Goal: Task Accomplishment & Management: Use online tool/utility

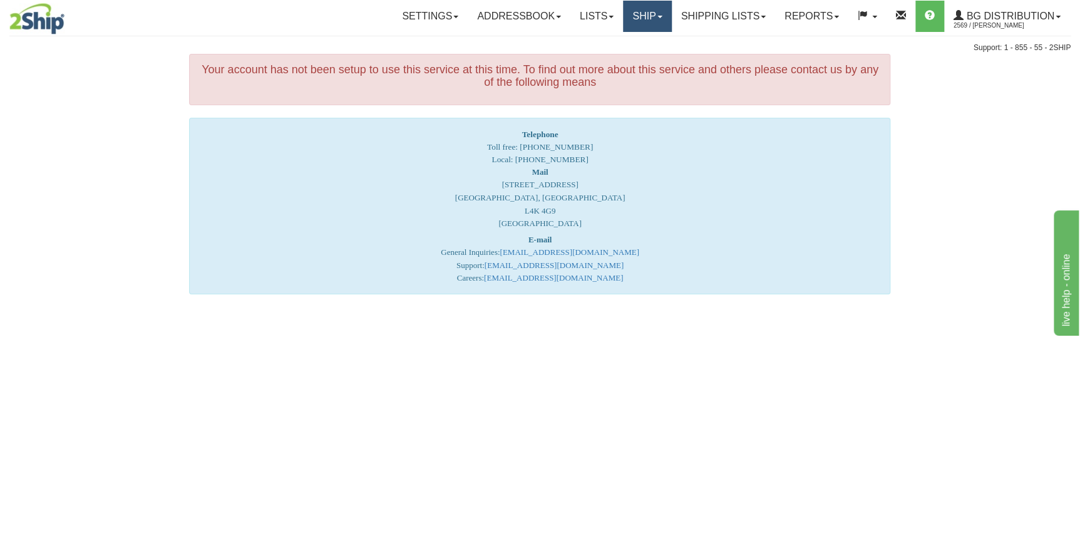
click at [647, 15] on link "Ship" at bounding box center [647, 16] width 48 height 31
click at [619, 44] on span "Ship Screen" at bounding box center [609, 44] width 48 height 10
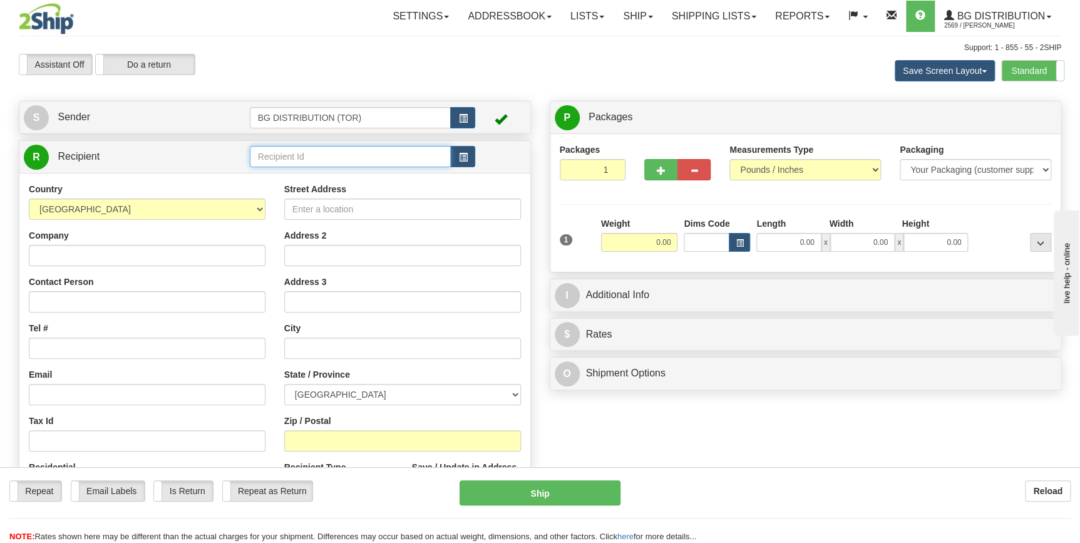
click at [327, 156] on input "text" at bounding box center [351, 156] width 202 height 21
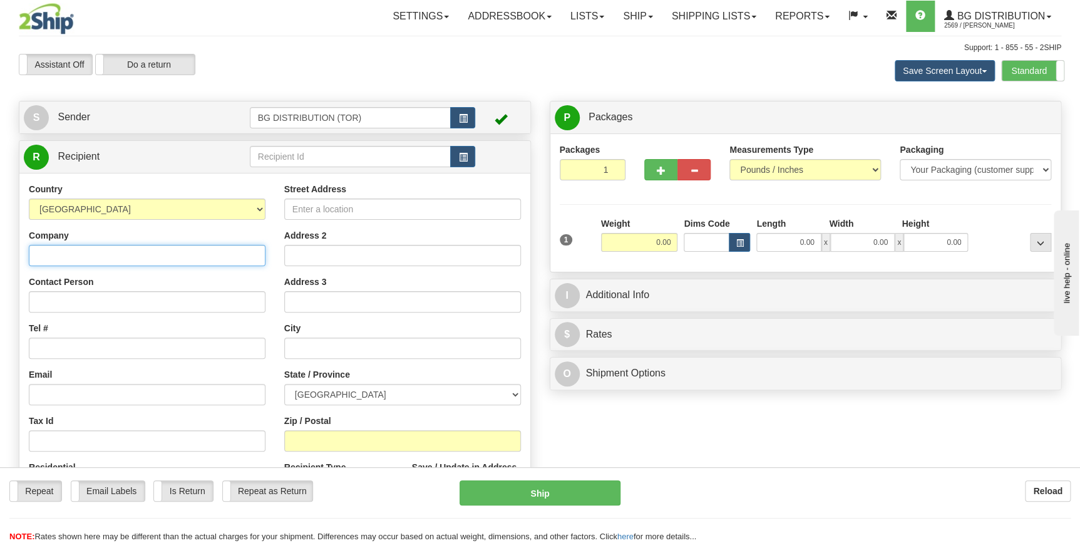
click at [88, 252] on input "Company" at bounding box center [147, 255] width 237 height 21
paste input "RICHELIEU"
click at [128, 257] on input "RICHELIEU" at bounding box center [147, 255] width 237 height 21
type input "RICHELIEU"
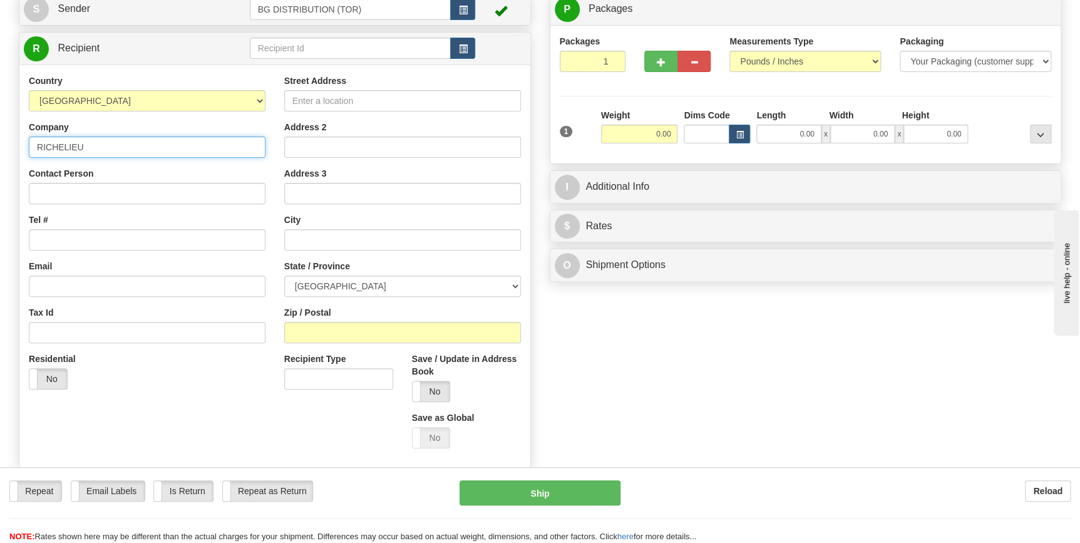
scroll to position [113, 0]
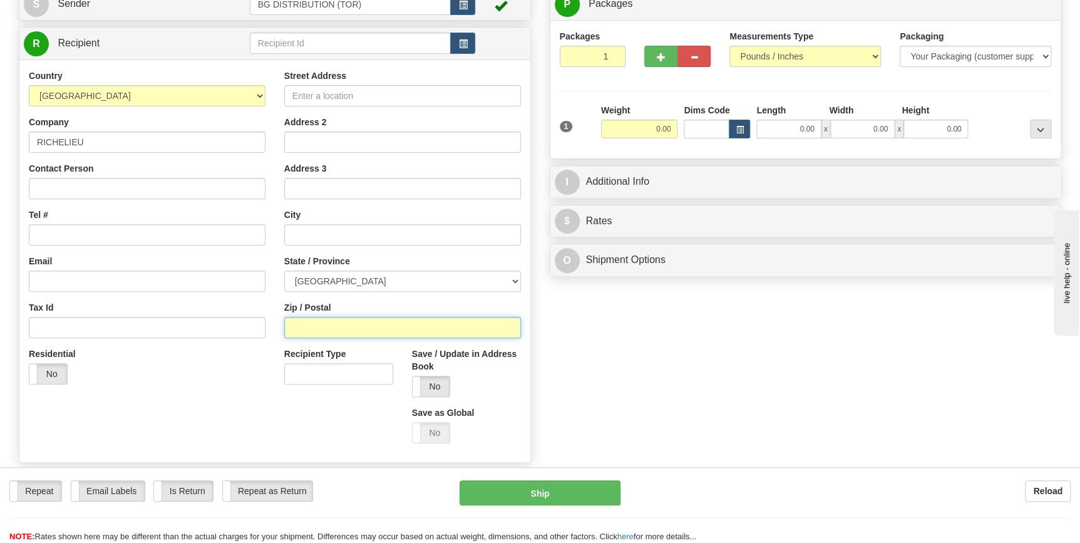
click at [344, 319] on input "Zip / Postal" at bounding box center [402, 327] width 237 height 21
type input "m2k1j4"
click at [628, 407] on div "Create a label for the return Create Pickup Without Label S" at bounding box center [539, 227] width 1061 height 481
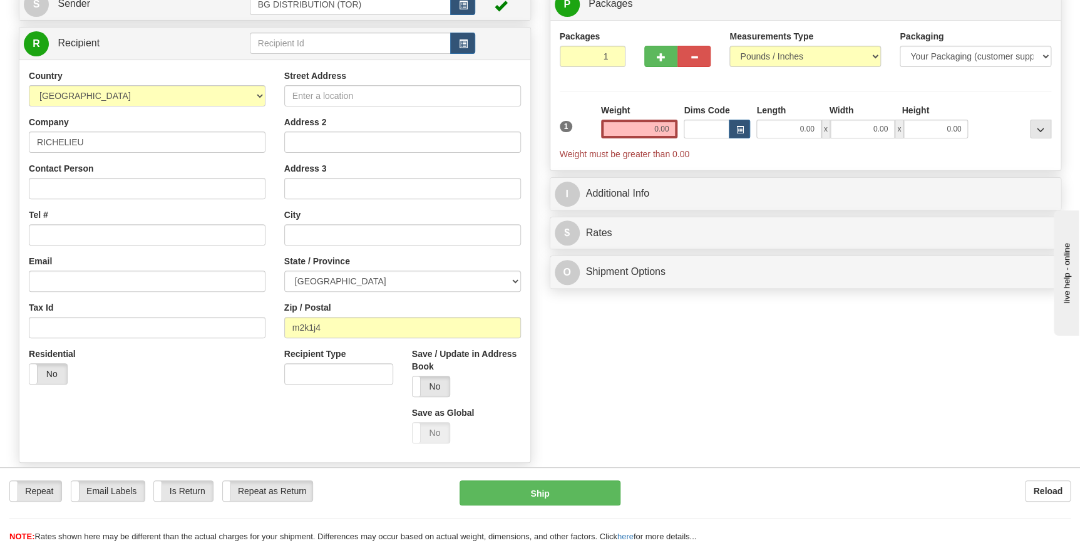
scroll to position [56, 0]
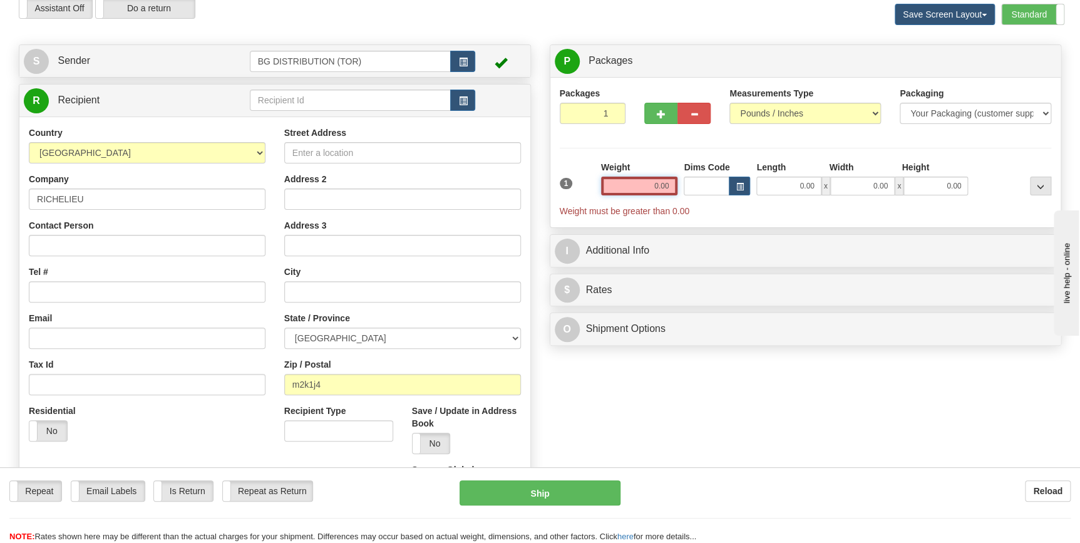
click at [644, 188] on input "0.00" at bounding box center [639, 186] width 77 height 19
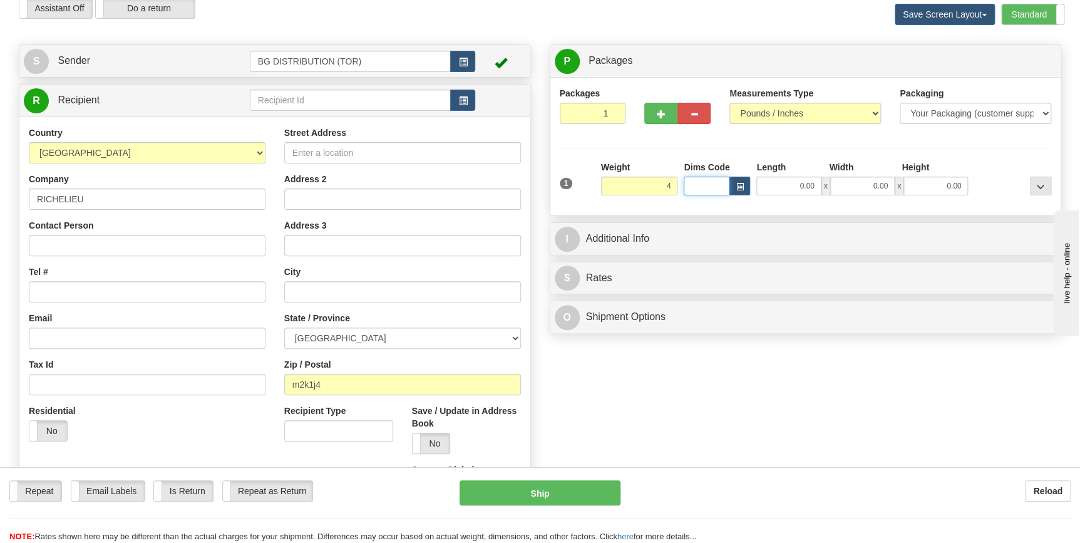
type input "4.00"
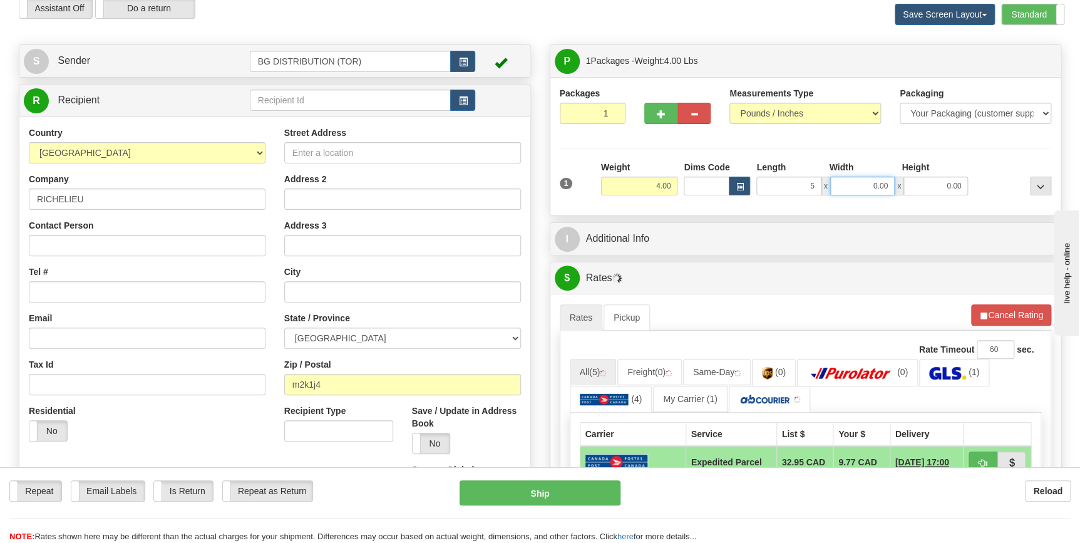
type input "5.00"
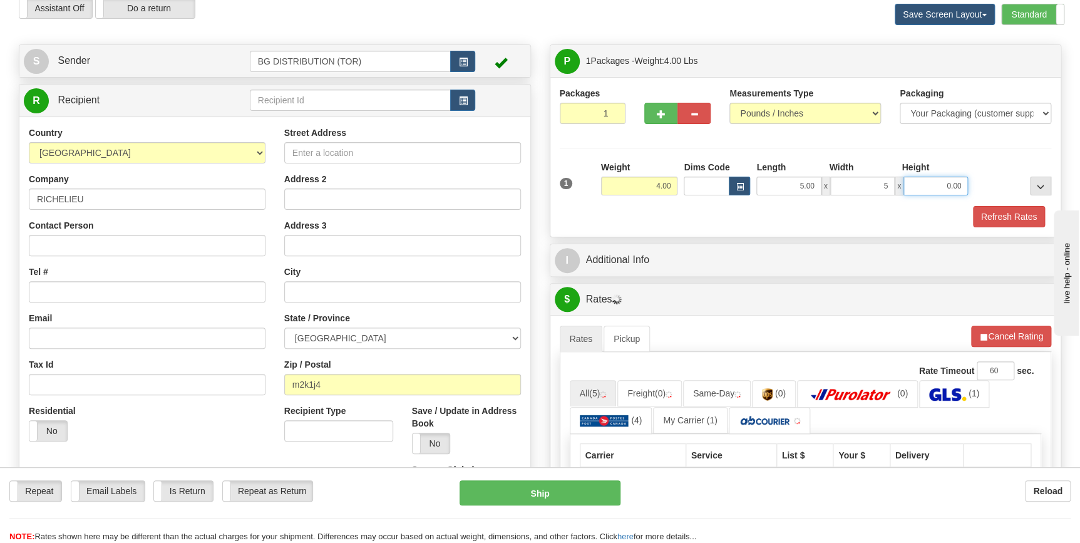
type input "5.00"
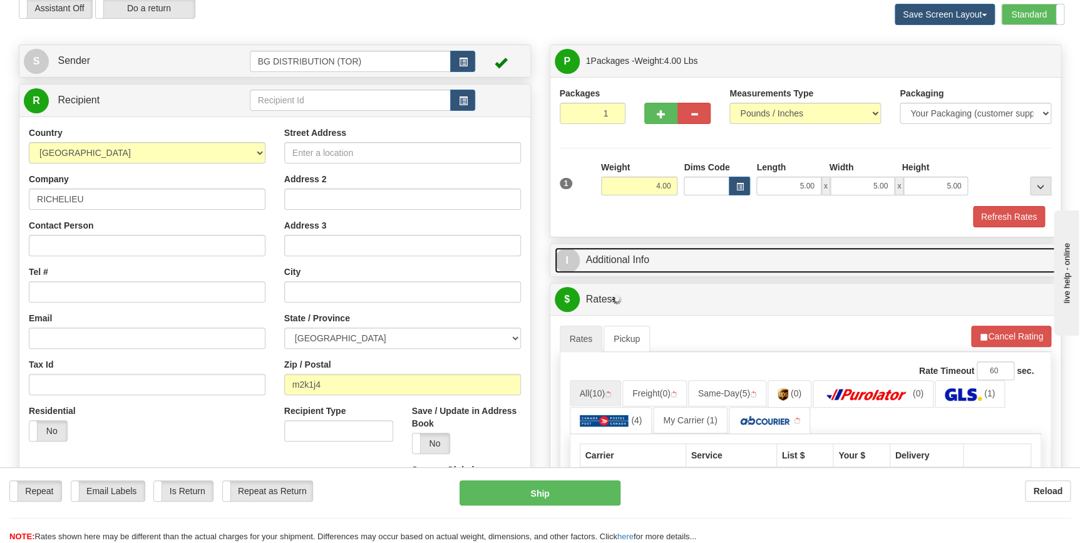
click at [677, 257] on link "I Additional Info" at bounding box center [806, 260] width 502 height 26
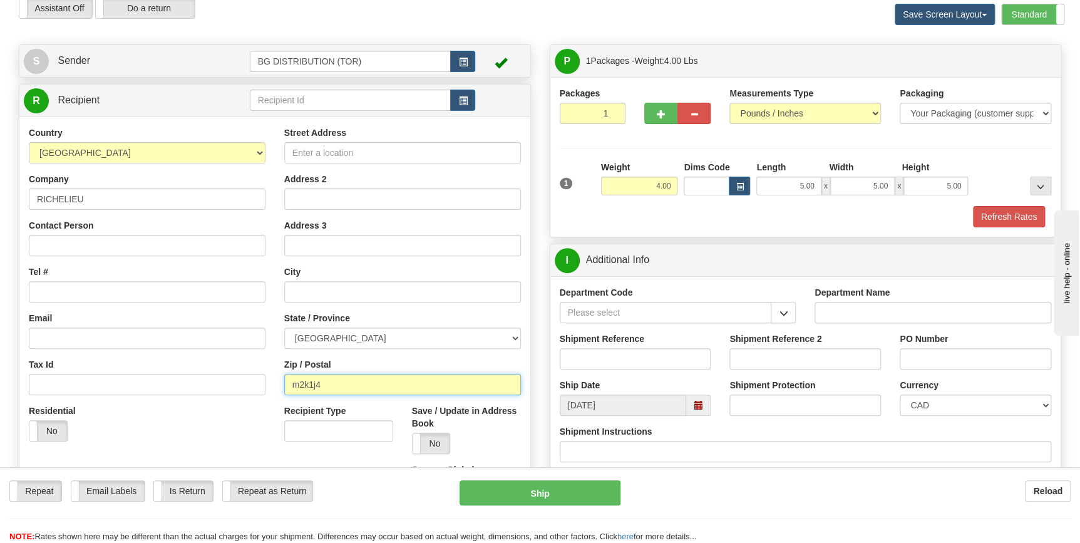
click at [380, 387] on input "m2k1j4" at bounding box center [402, 384] width 237 height 21
click at [409, 337] on select "[GEOGRAPHIC_DATA] [GEOGRAPHIC_DATA] [GEOGRAPHIC_DATA] [GEOGRAPHIC_DATA] [GEOGRA…" at bounding box center [402, 337] width 237 height 21
select select "ON"
click at [284, 327] on select "[GEOGRAPHIC_DATA] [GEOGRAPHIC_DATA] [GEOGRAPHIC_DATA] [GEOGRAPHIC_DATA] [GEOGRA…" at bounding box center [402, 337] width 237 height 21
click at [326, 150] on input "Street Address" at bounding box center [402, 152] width 237 height 21
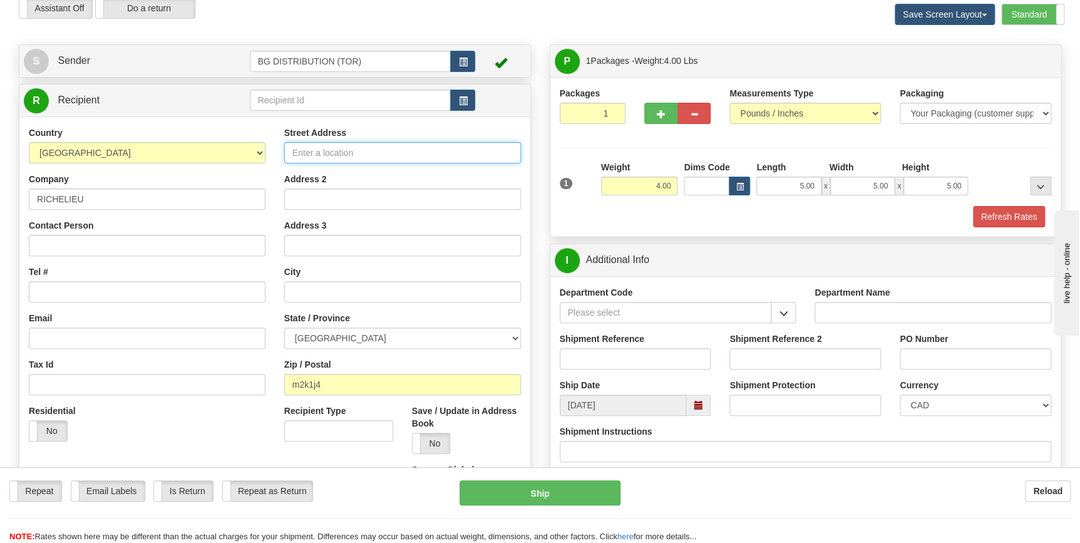
paste input "22 Elkhorn Dr"
type input "22 Elkhorn Dr"
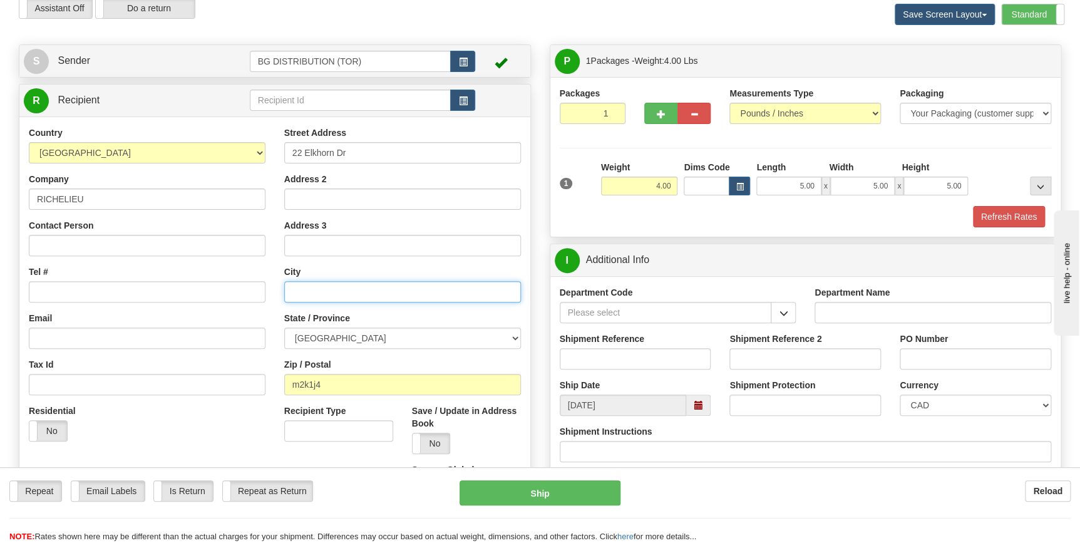
click at [329, 295] on input "text" at bounding box center [402, 291] width 237 height 21
click at [353, 295] on input "text" at bounding box center [402, 291] width 237 height 21
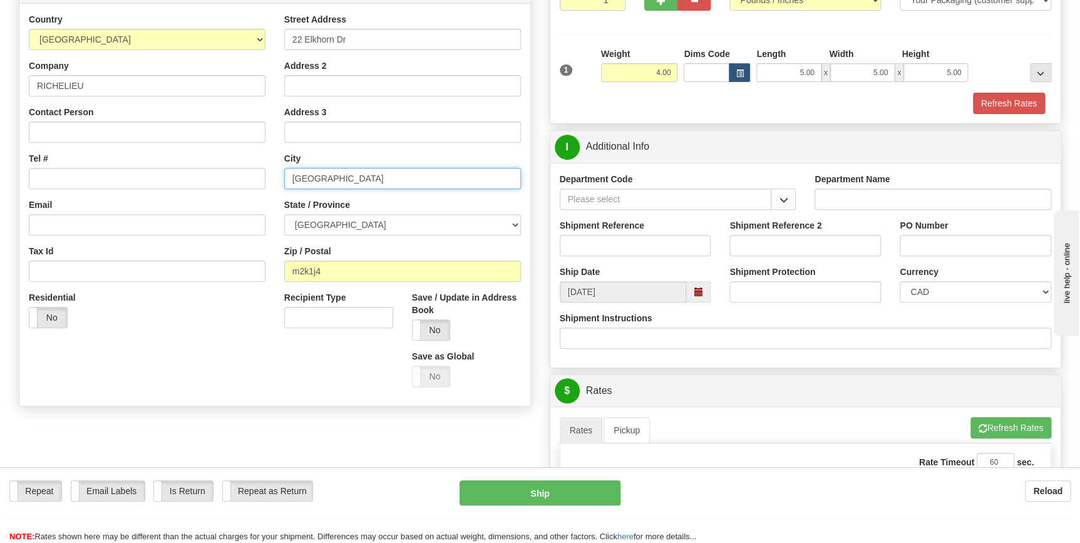
scroll to position [170, 0]
type input "[GEOGRAPHIC_DATA]"
click at [789, 197] on button "button" at bounding box center [783, 198] width 25 height 21
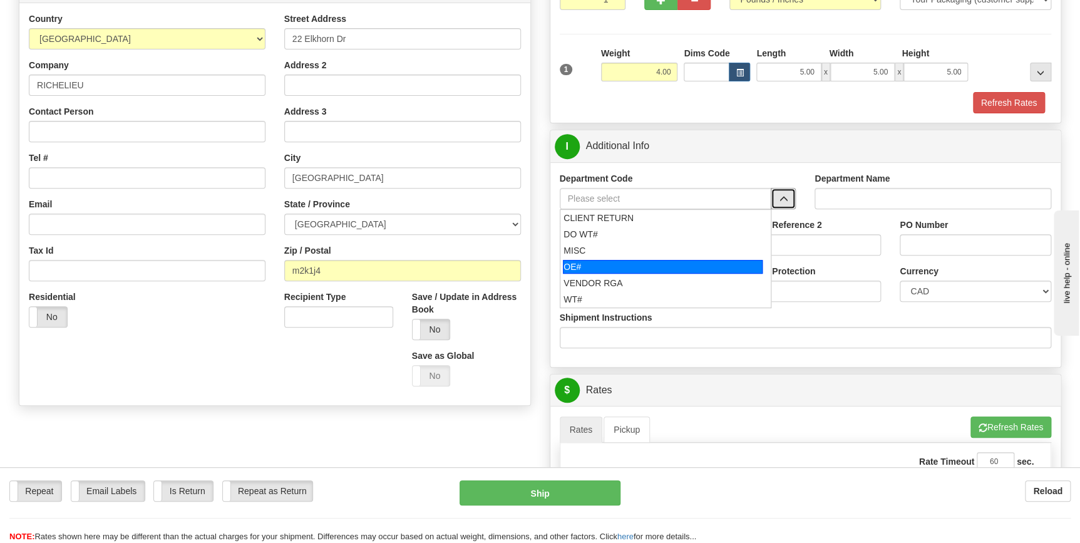
click at [653, 263] on div "OE#" at bounding box center [663, 267] width 200 height 14
type input "OE#"
type input "ORDERS"
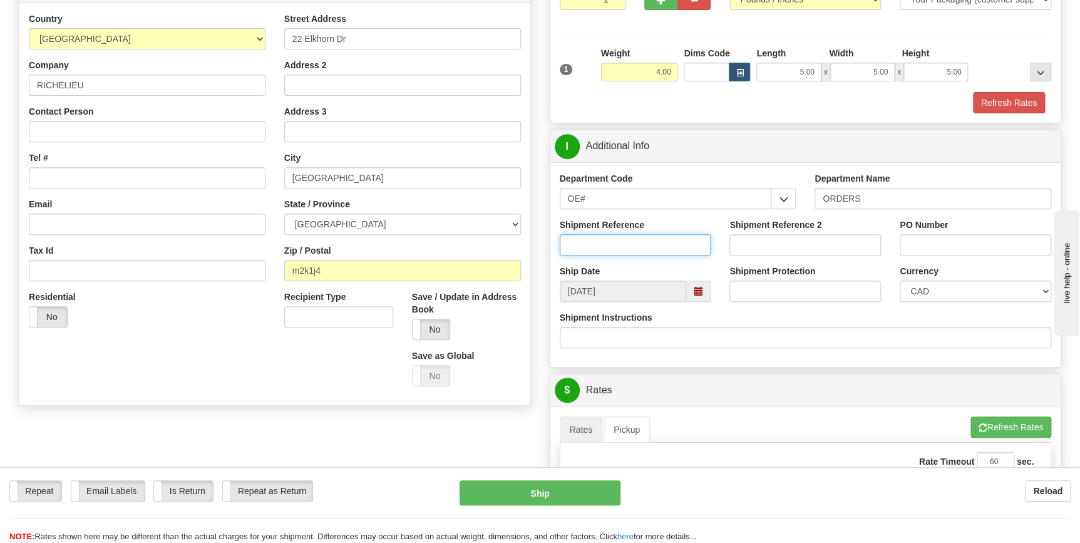
click at [651, 247] on input "Shipment Reference" at bounding box center [635, 244] width 151 height 21
type input "csaasc"
click at [975, 245] on input "PO Number" at bounding box center [975, 244] width 151 height 21
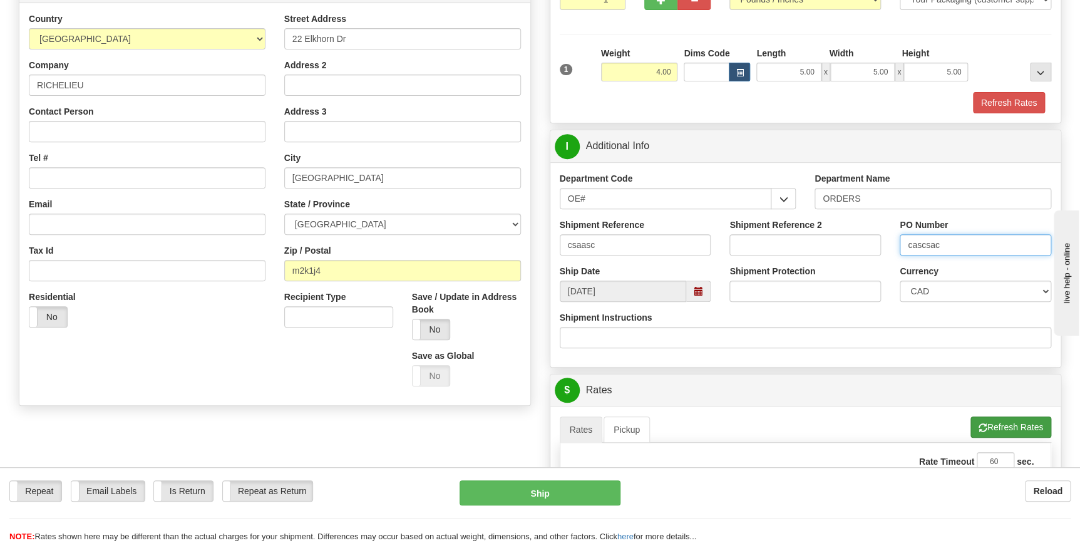
type input "cascsac"
click at [984, 424] on button "Refresh Rates" at bounding box center [1010, 426] width 81 height 21
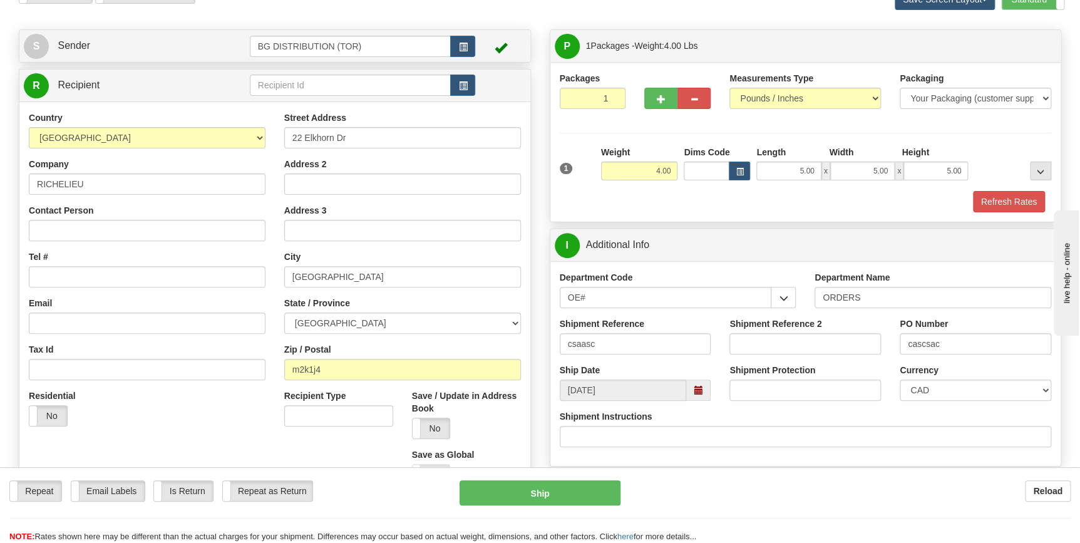
scroll to position [0, 0]
